Goal: Task Accomplishment & Management: Manage account settings

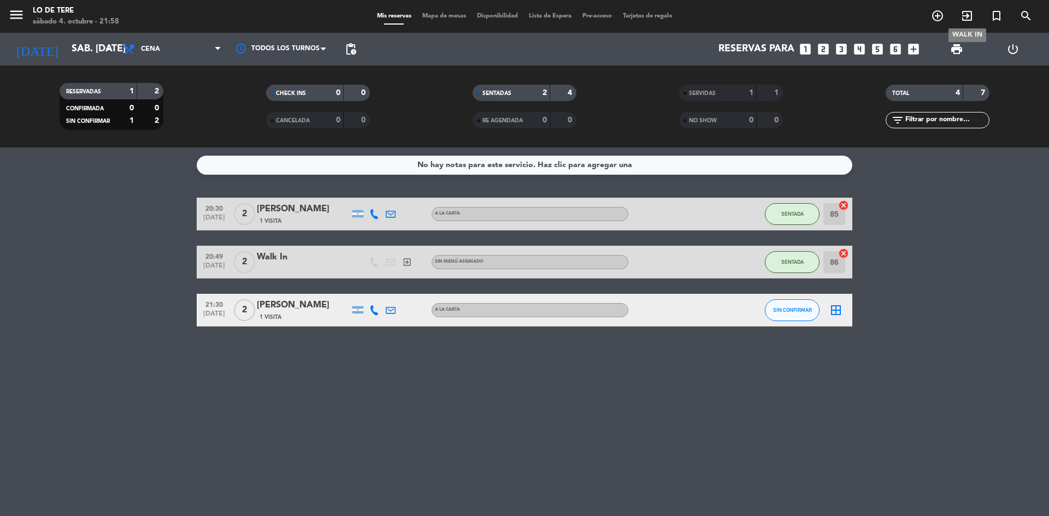
click at [965, 16] on icon "exit_to_app" at bounding box center [966, 15] width 13 height 13
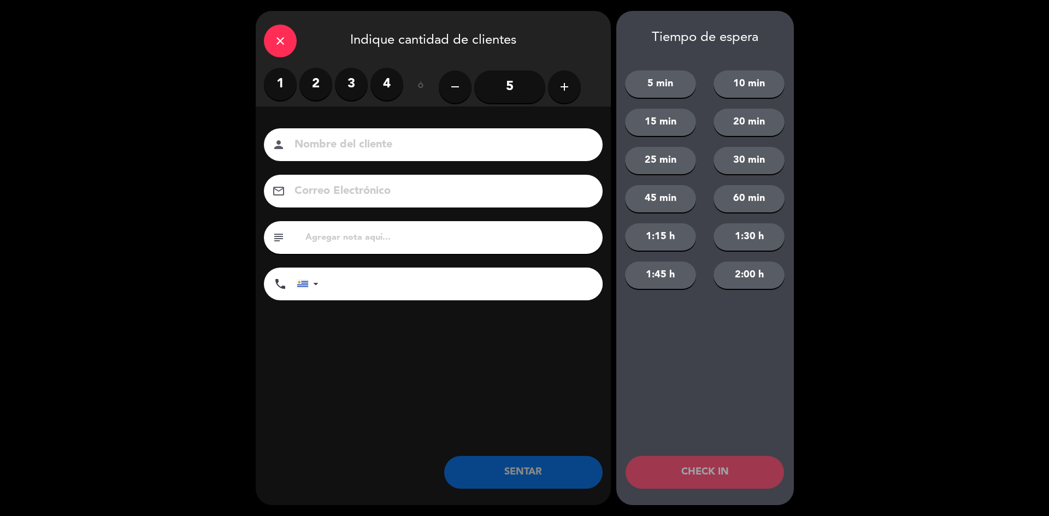
click at [311, 83] on label "2" at bounding box center [315, 84] width 33 height 33
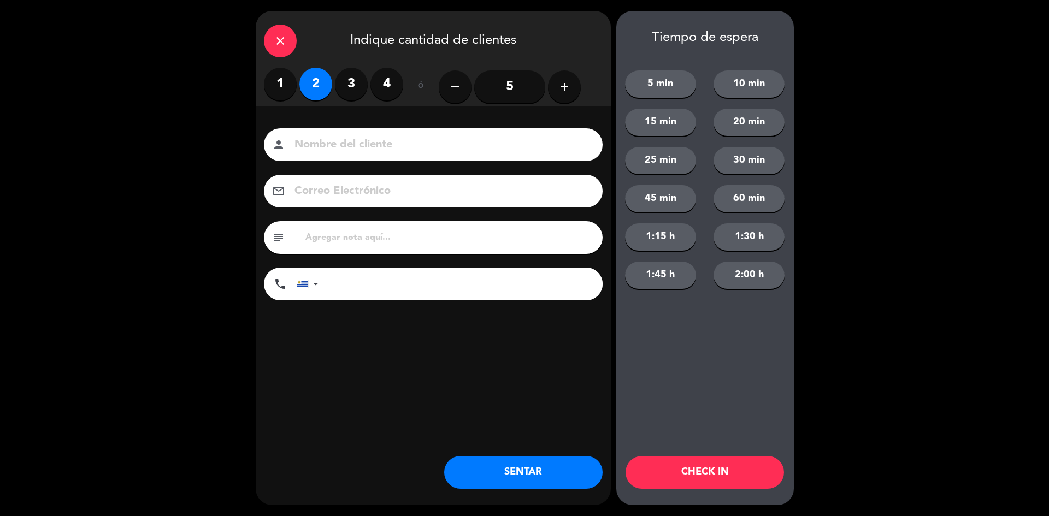
click at [512, 476] on button "SENTAR" at bounding box center [523, 472] width 158 height 33
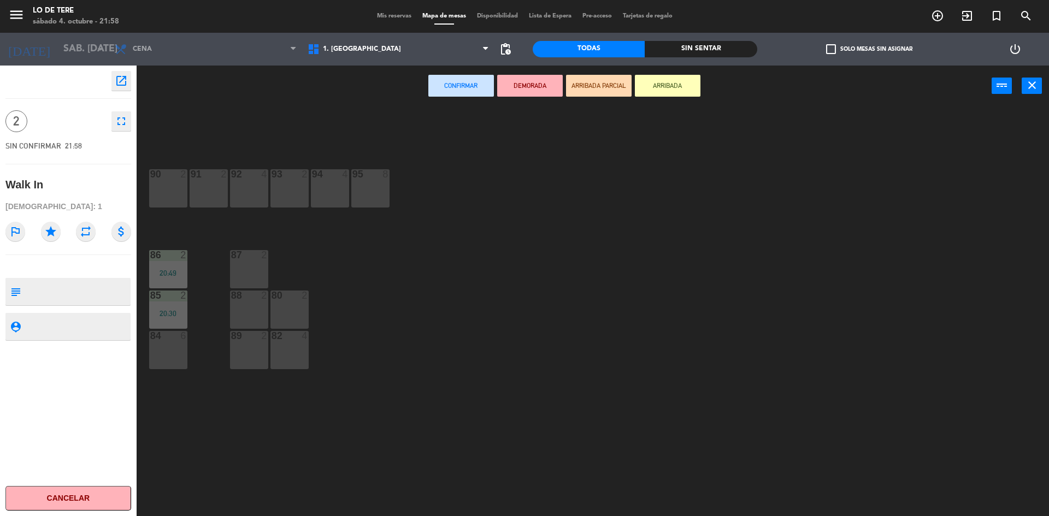
click at [294, 356] on div "82 4" at bounding box center [289, 350] width 38 height 38
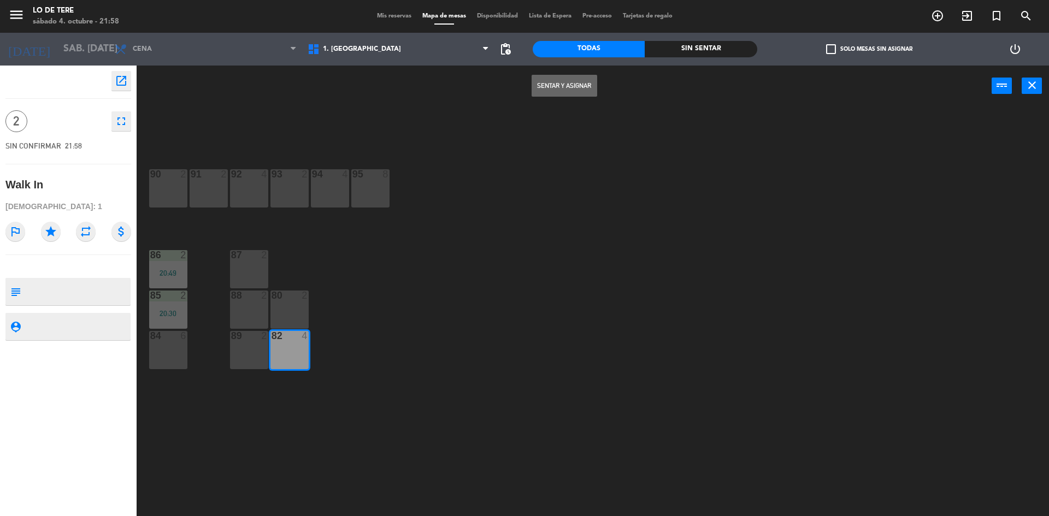
click at [564, 86] on button "Sentar y Asignar" at bounding box center [564, 86] width 66 height 22
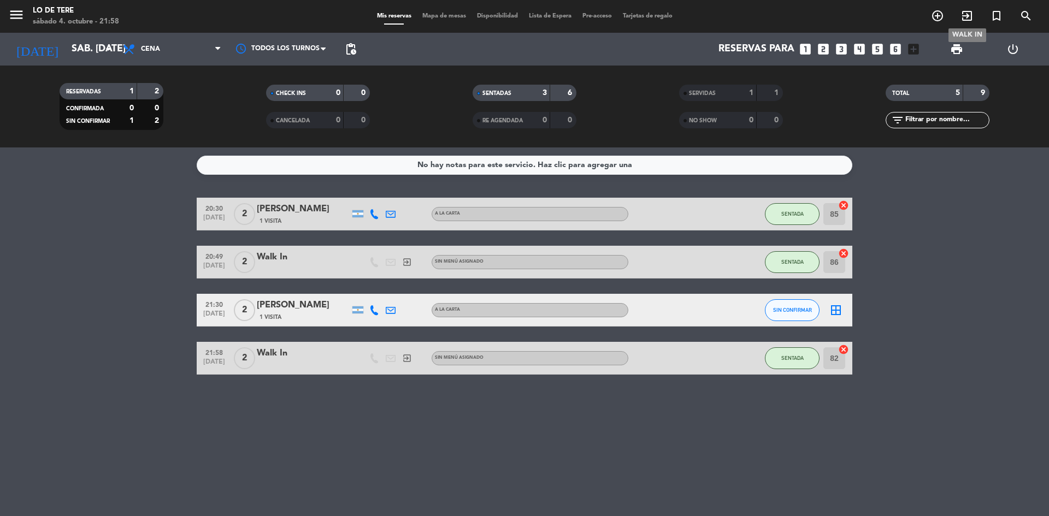
click at [960, 16] on icon "exit_to_app" at bounding box center [966, 15] width 13 height 13
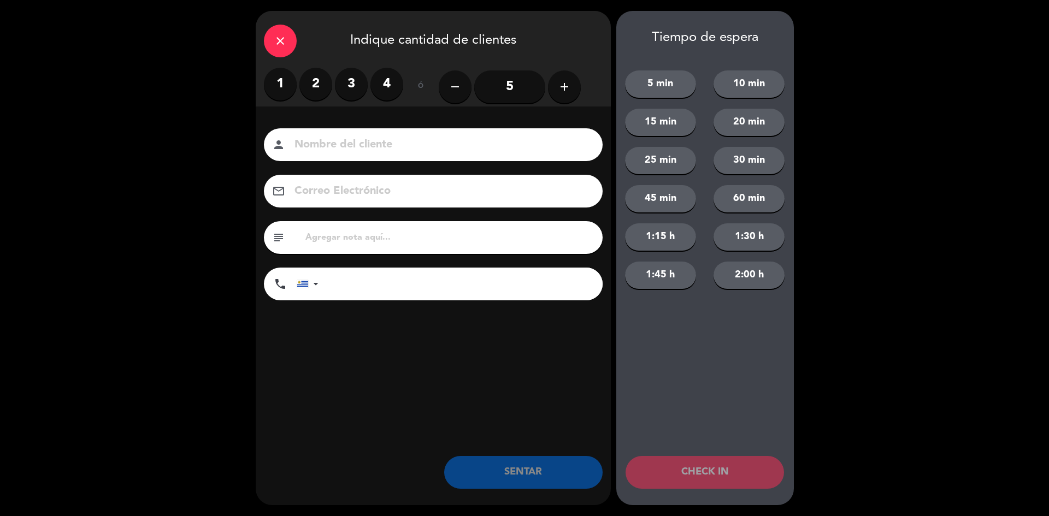
click at [319, 78] on label "2" at bounding box center [315, 84] width 33 height 33
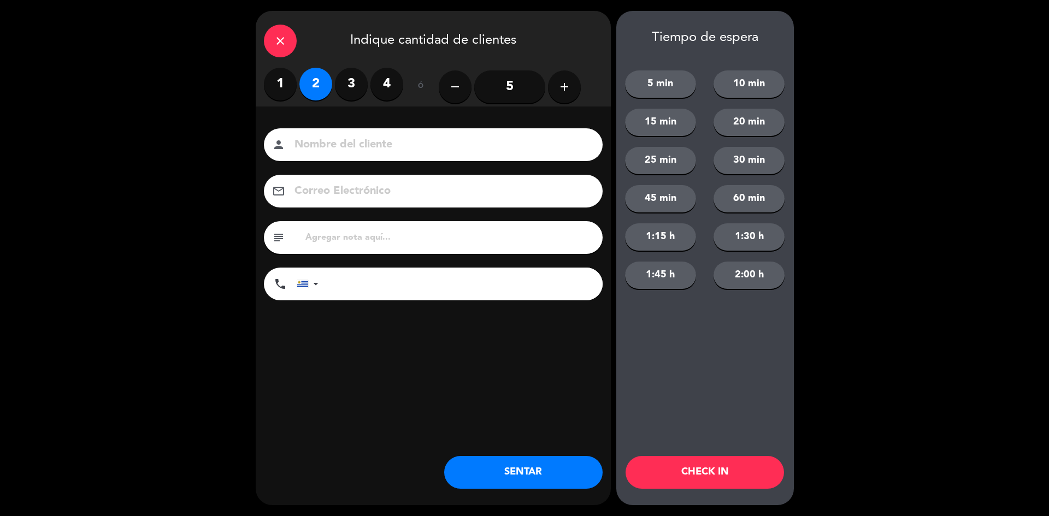
click at [520, 477] on button "SENTAR" at bounding box center [523, 472] width 158 height 33
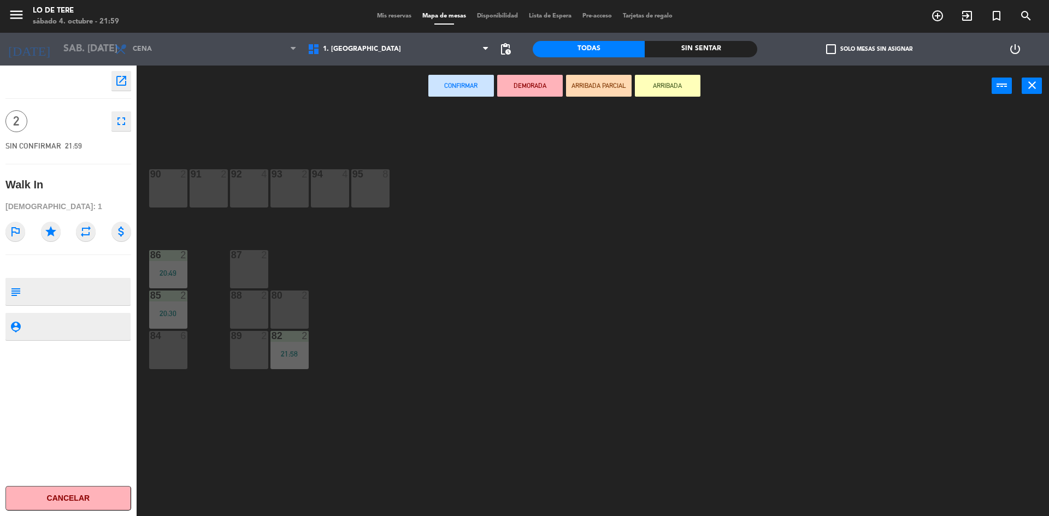
click at [150, 187] on div "90 2" at bounding box center [168, 188] width 38 height 38
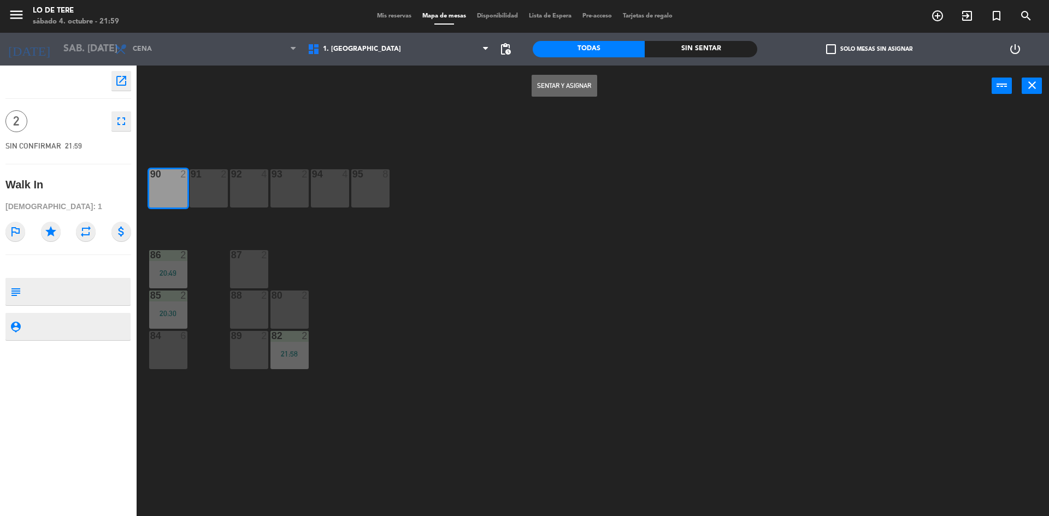
click at [573, 89] on button "Sentar y Asignar" at bounding box center [564, 86] width 66 height 22
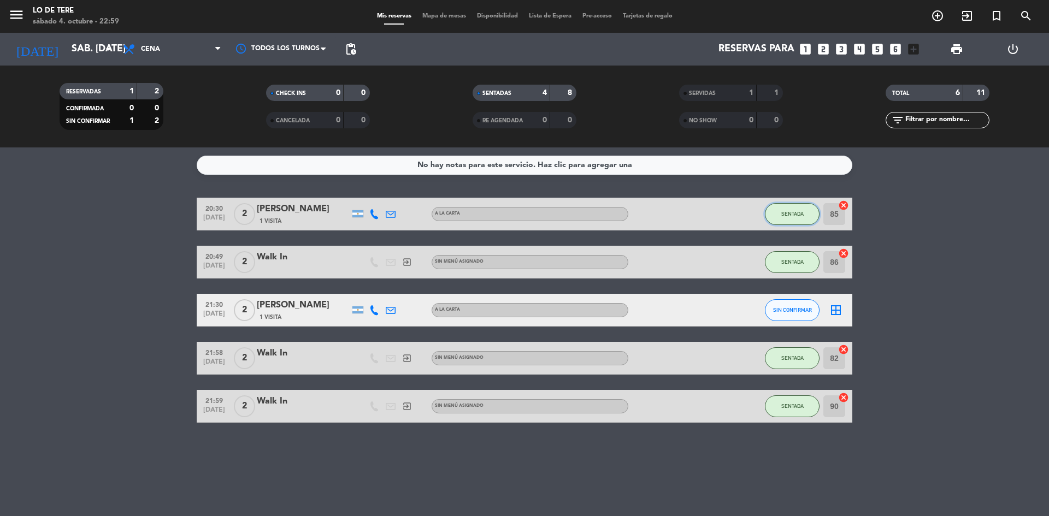
click at [806, 212] on button "SENTADA" at bounding box center [792, 214] width 55 height 22
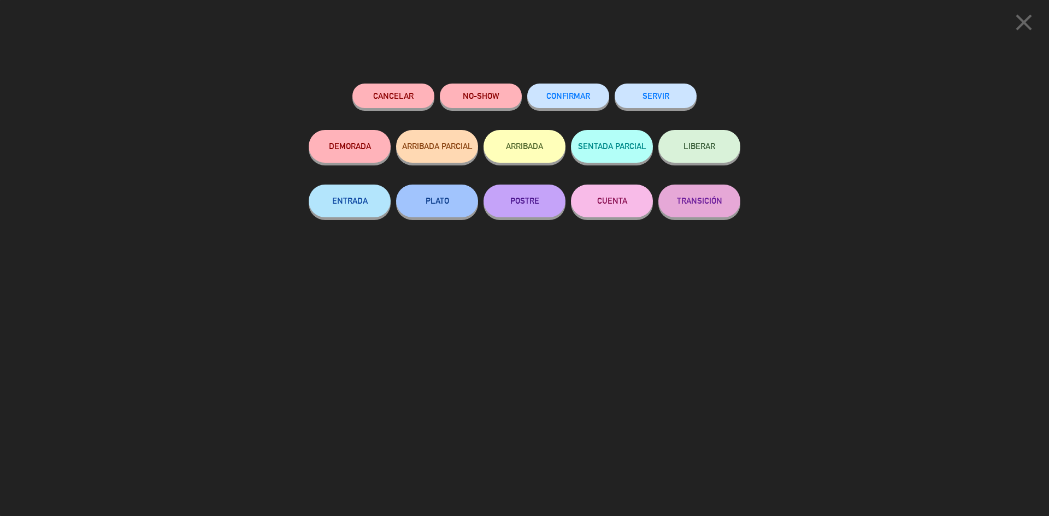
click at [652, 93] on button "SERVIR" at bounding box center [655, 96] width 82 height 25
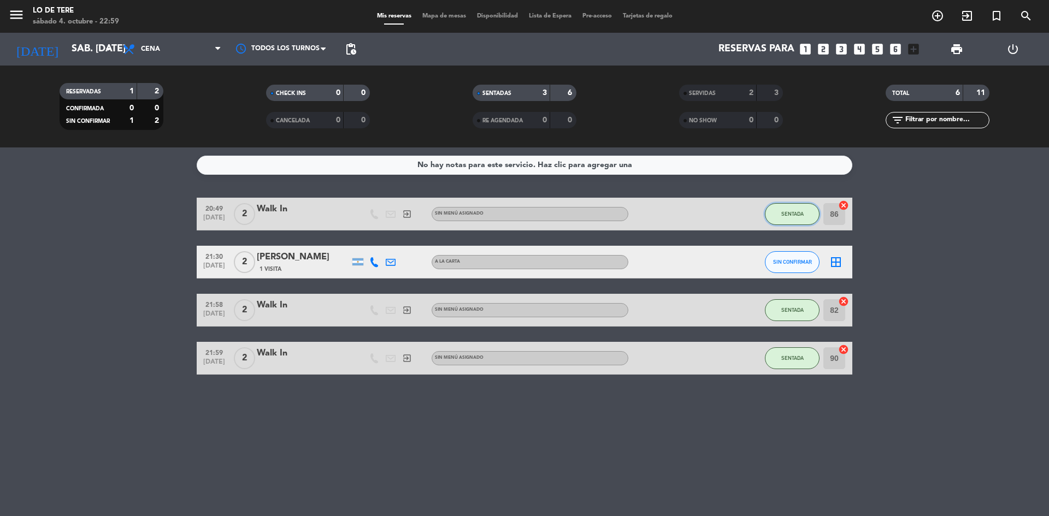
click at [797, 214] on span "SENTADA" at bounding box center [792, 214] width 22 height 6
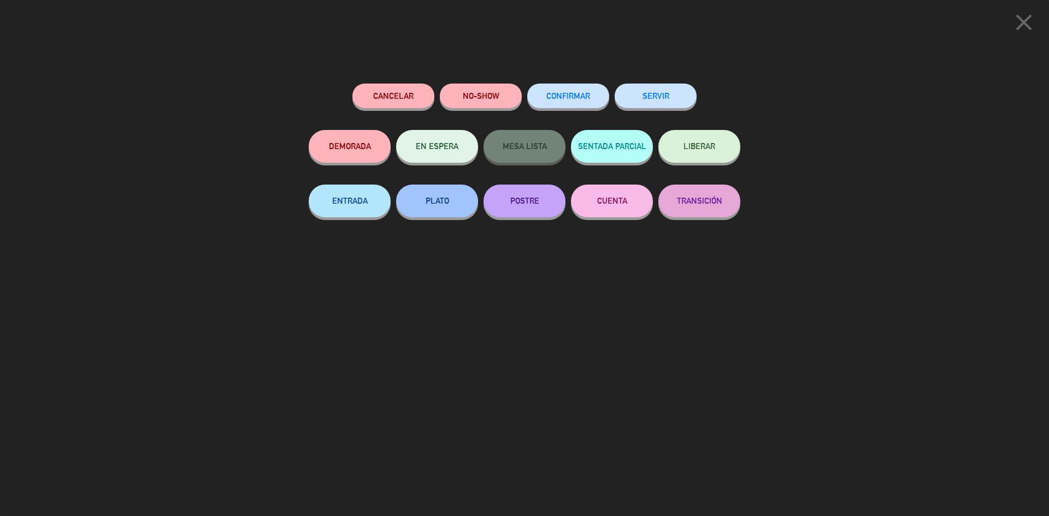
click at [664, 92] on button "SERVIR" at bounding box center [655, 96] width 82 height 25
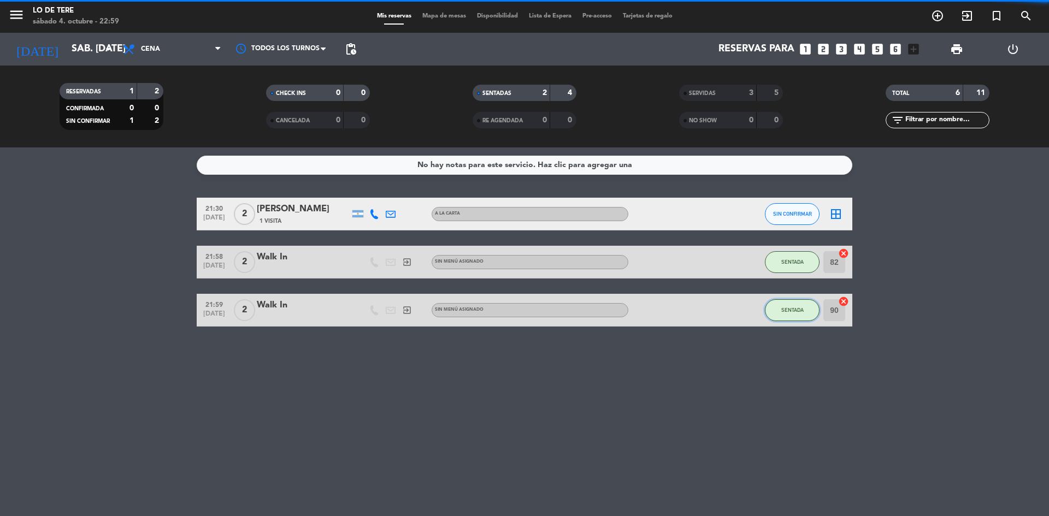
click at [791, 304] on button "SENTADA" at bounding box center [792, 310] width 55 height 22
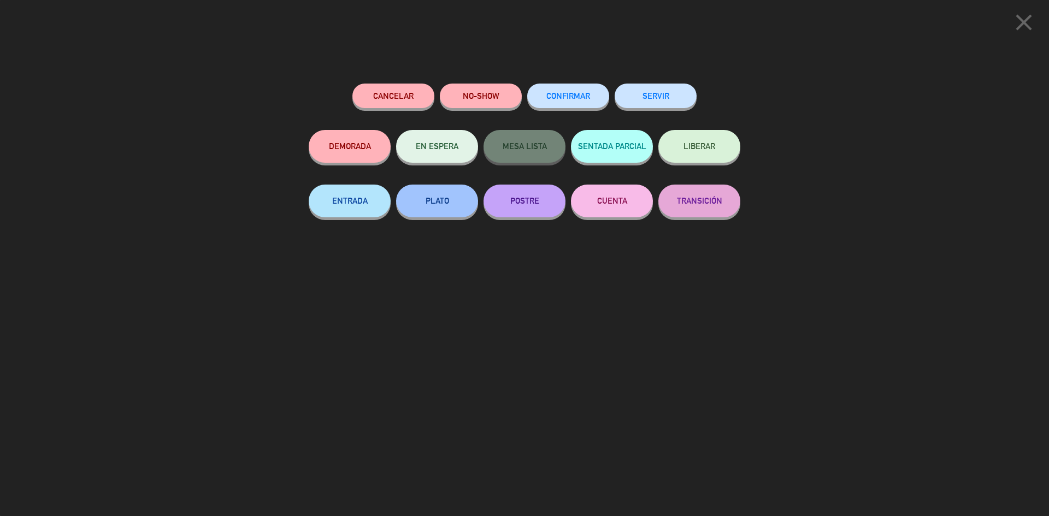
click at [1030, 20] on icon "close" at bounding box center [1023, 22] width 27 height 27
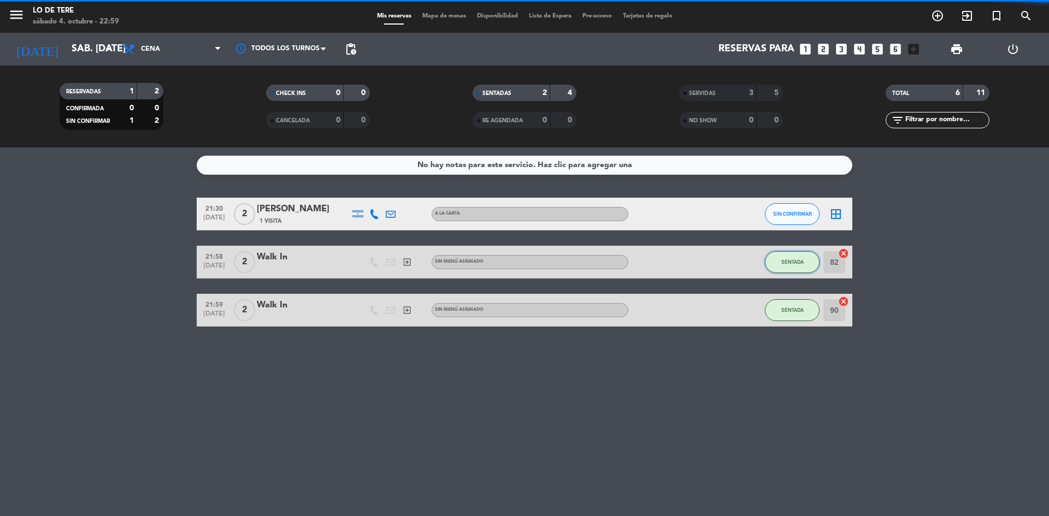
click at [799, 259] on span "SENTADA" at bounding box center [792, 262] width 22 height 6
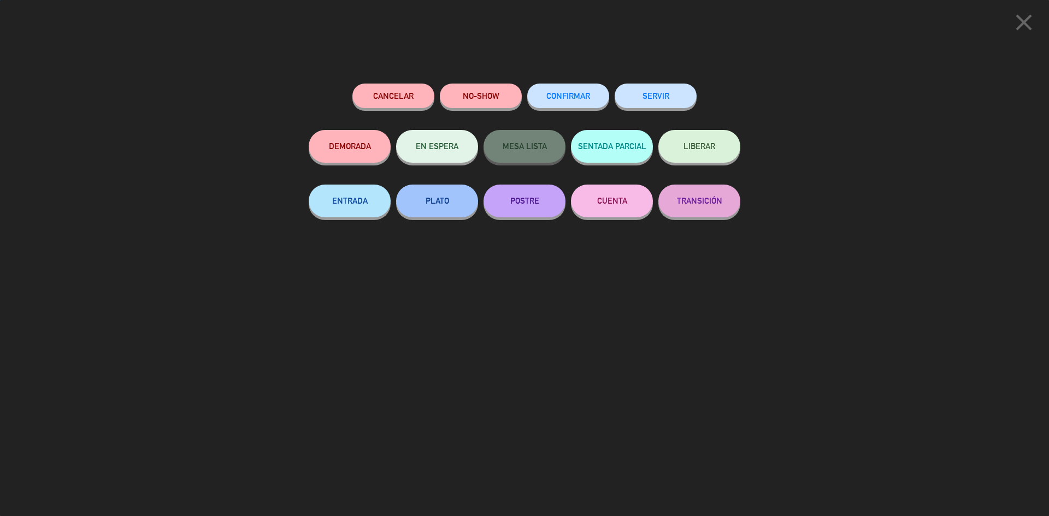
click at [652, 107] on button "SERVIR" at bounding box center [655, 96] width 82 height 25
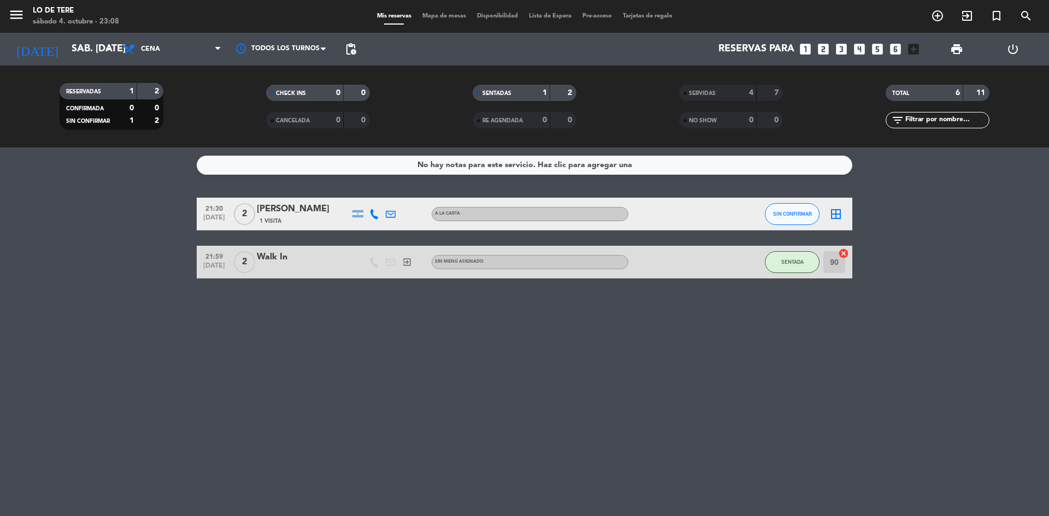
click at [280, 210] on div "[PERSON_NAME]" at bounding box center [303, 209] width 93 height 14
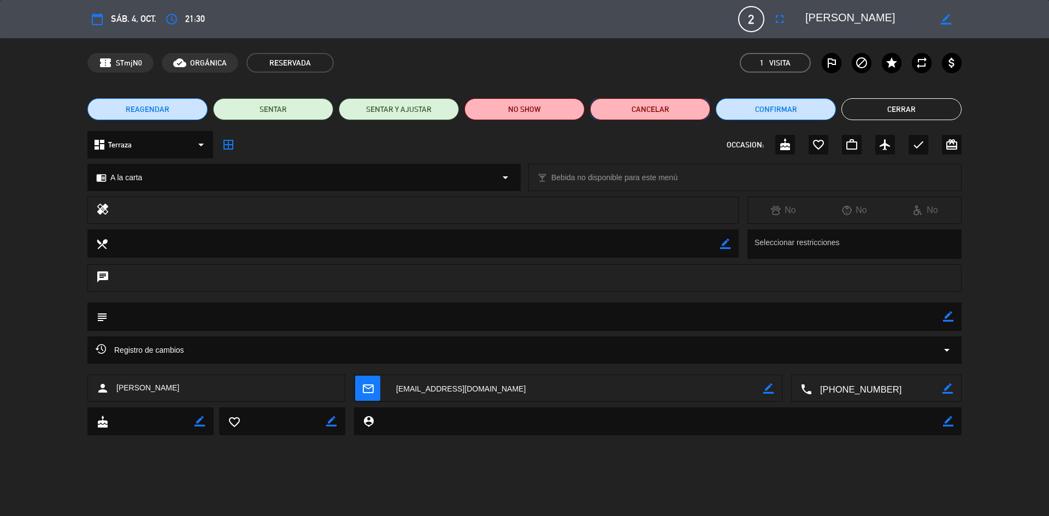
click at [665, 108] on button "Cancelar" at bounding box center [650, 109] width 120 height 22
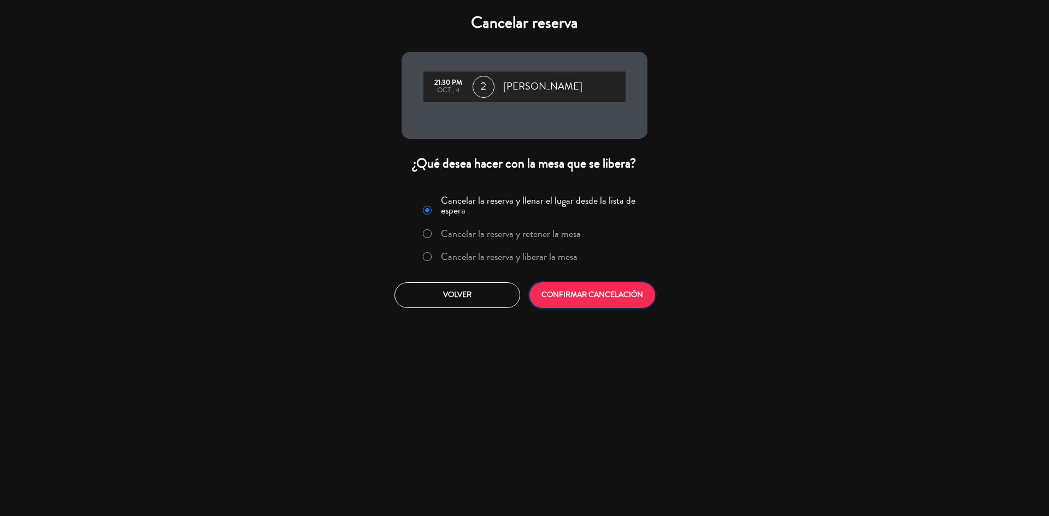
click at [587, 298] on button "CONFIRMAR CANCELACIÓN" at bounding box center [592, 295] width 126 height 26
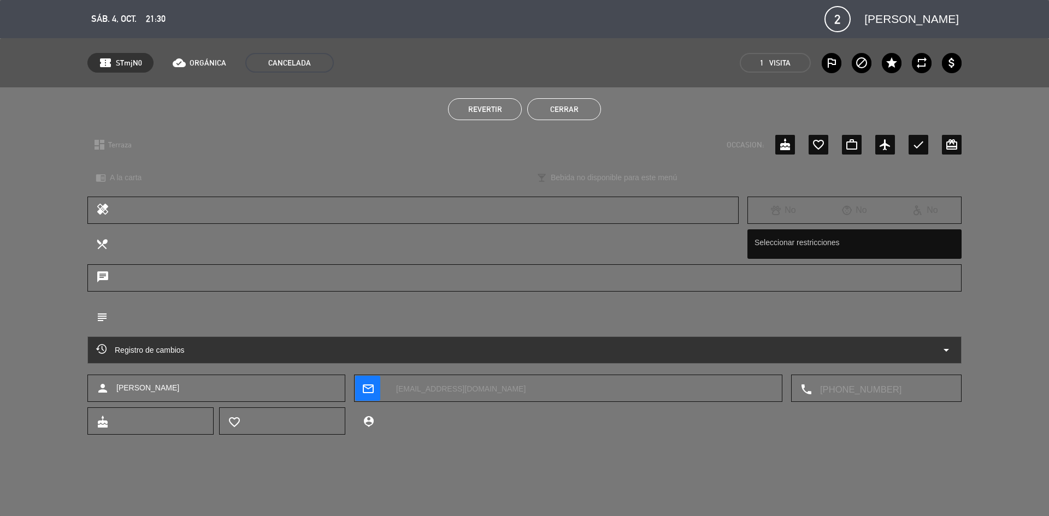
click at [569, 108] on button "Cerrar" at bounding box center [564, 109] width 74 height 22
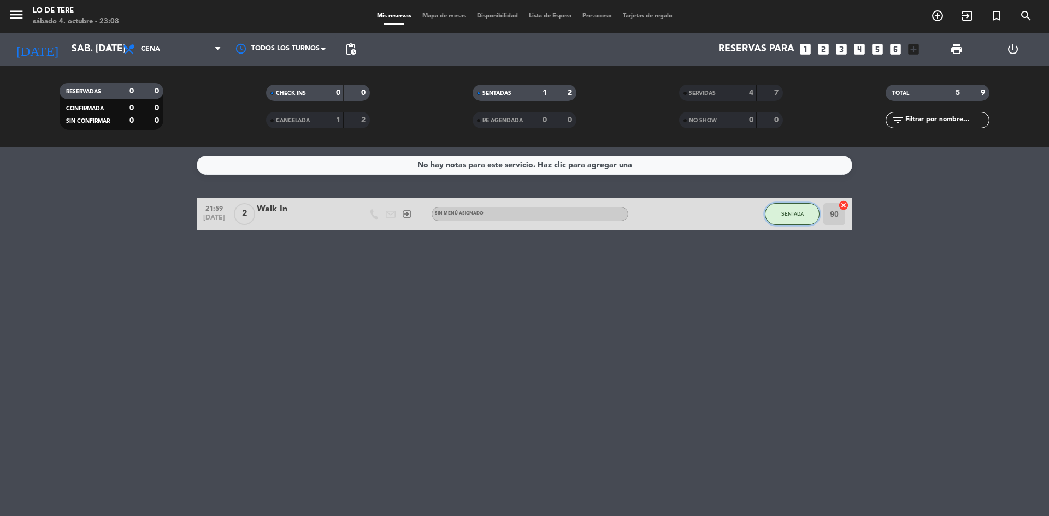
click at [792, 217] on button "SENTADA" at bounding box center [792, 214] width 55 height 22
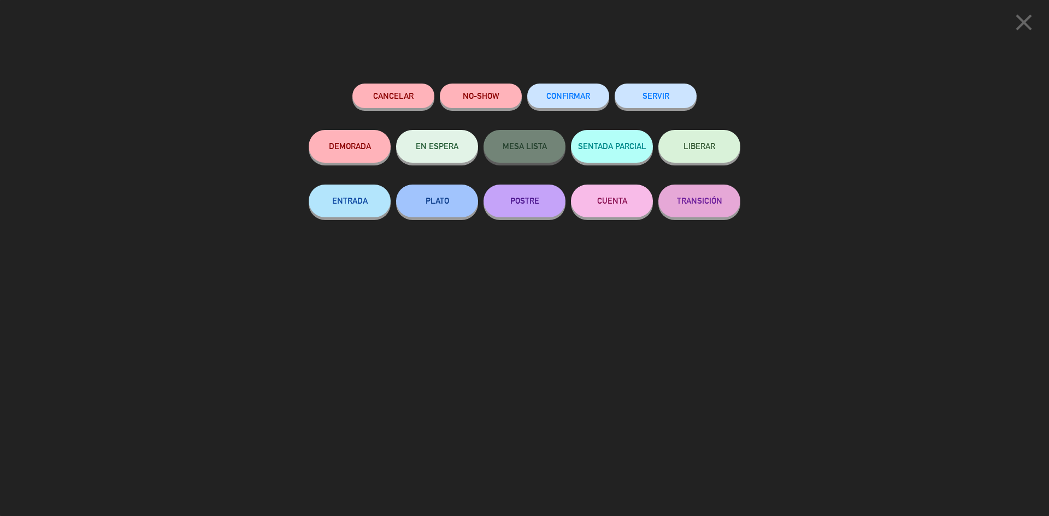
click at [654, 99] on button "SERVIR" at bounding box center [655, 96] width 82 height 25
